Goal: Navigation & Orientation: Find specific page/section

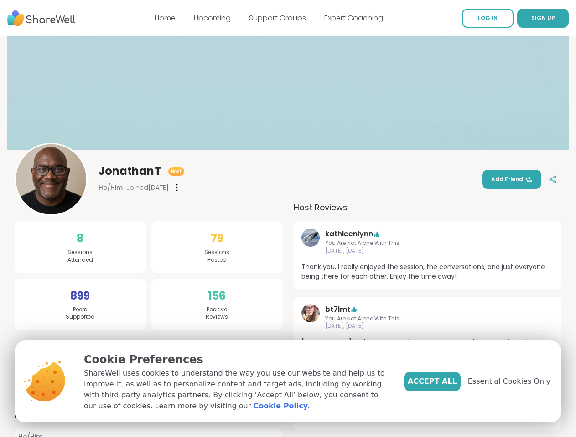
click at [531, 18] on span "SIGN UP" at bounding box center [543, 18] width 24 height 8
click at [177, 188] on icon at bounding box center [176, 188] width 1 height 6
click at [548, 180] on icon at bounding box center [552, 179] width 8 height 8
click at [514, 382] on span "Essential Cookies Only" at bounding box center [509, 381] width 82 height 11
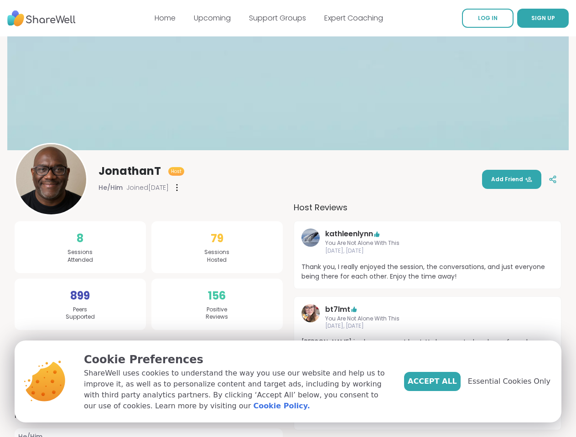
click at [531, 18] on span "SIGN UP" at bounding box center [543, 18] width 24 height 8
click at [548, 180] on icon at bounding box center [552, 179] width 8 height 8
click at [514, 382] on span "Essential Cookies Only" at bounding box center [509, 381] width 82 height 11
